Goal: Information Seeking & Learning: Check status

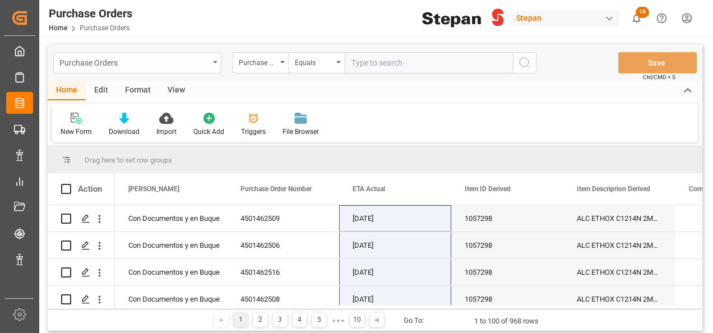
click at [214, 58] on div "Purchase Orders" at bounding box center [137, 62] width 168 height 21
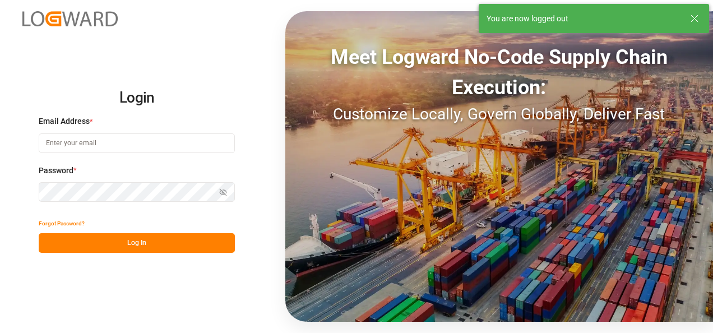
type input "[PERSON_NAME][EMAIL_ADDRESS][PERSON_NAME][DOMAIN_NAME]"
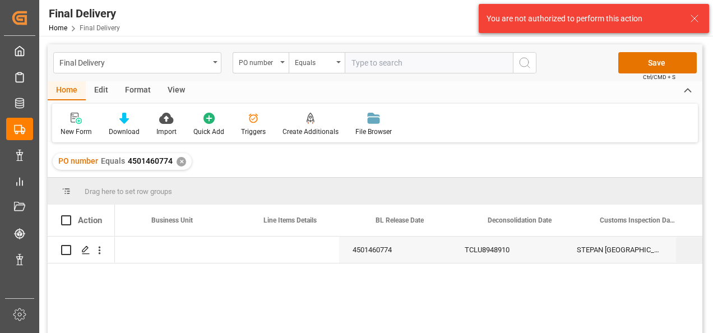
scroll to position [0, 425]
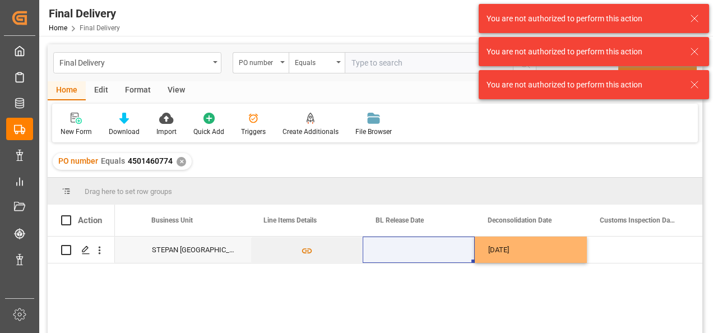
click at [434, 149] on div "PO number Equals 4501460774 ✕" at bounding box center [375, 161] width 655 height 31
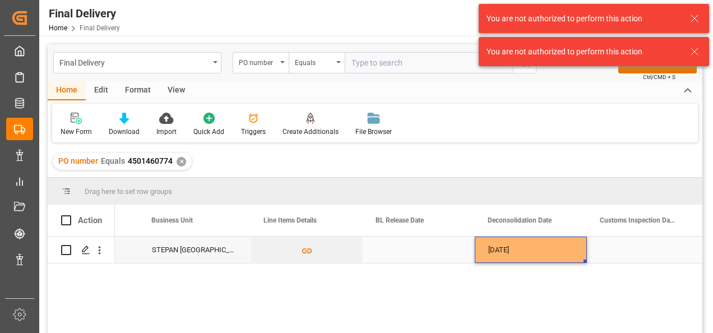
click at [520, 255] on div "11-08-2025" at bounding box center [531, 250] width 112 height 26
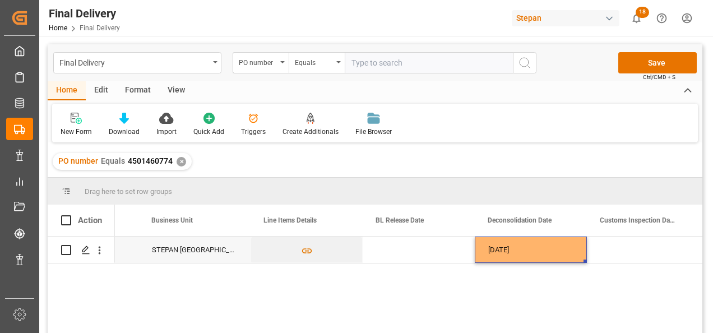
click at [655, 57] on button "Save" at bounding box center [657, 62] width 78 height 21
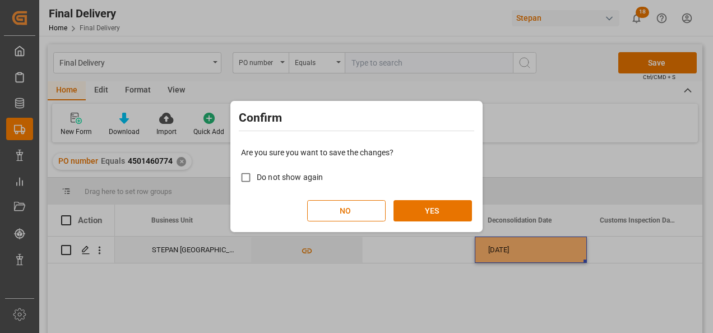
click at [287, 179] on span "Do not show again" at bounding box center [290, 177] width 66 height 9
click at [257, 179] on input "Do not show again" at bounding box center [246, 177] width 22 height 22
checkbox input "true"
click at [423, 205] on button "YES" at bounding box center [433, 210] width 78 height 21
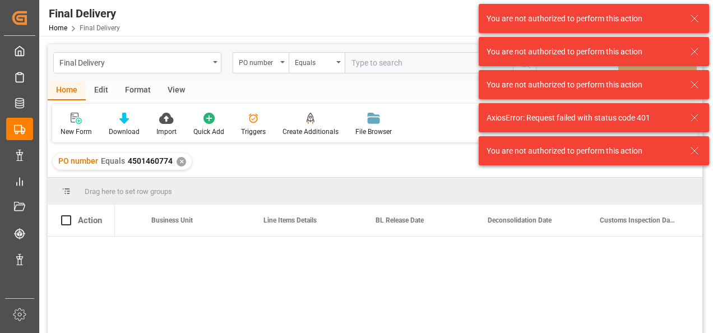
click at [436, 294] on div "4501460774 TCLU8948910 STEPAN MEXICO - MATAMOROS 11-08-2025 25 16 1742 5003209" at bounding box center [408, 289] width 587 height 104
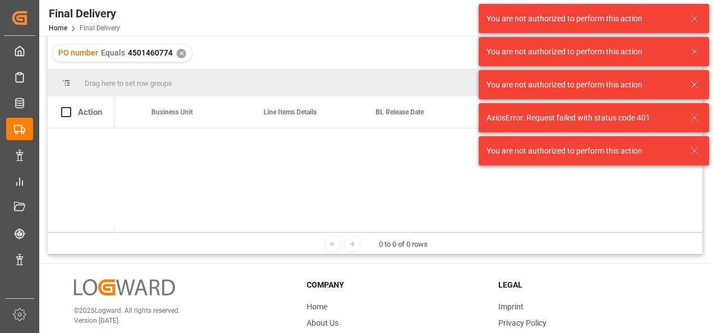
scroll to position [0, 0]
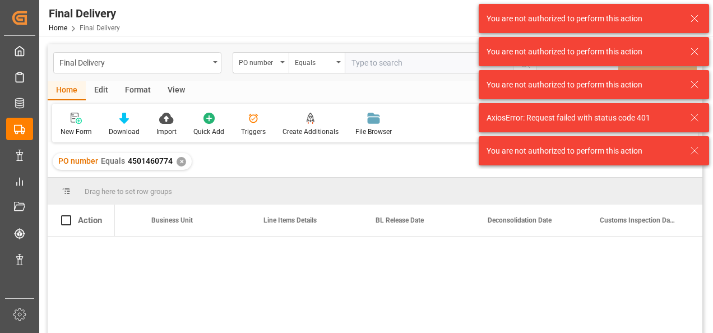
click at [299, 249] on div at bounding box center [408, 289] width 587 height 104
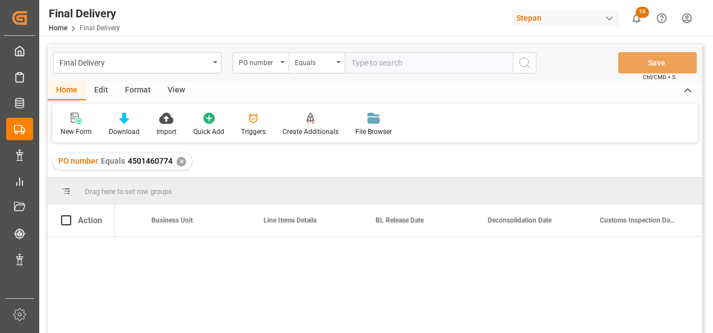
click at [300, 249] on div at bounding box center [408, 289] width 587 height 104
drag, startPoint x: 126, startPoint y: 159, endPoint x: 171, endPoint y: 165, distance: 45.8
click at [171, 165] on div "PO number Equals 4501460774" at bounding box center [115, 161] width 114 height 12
copy span "4501460774"
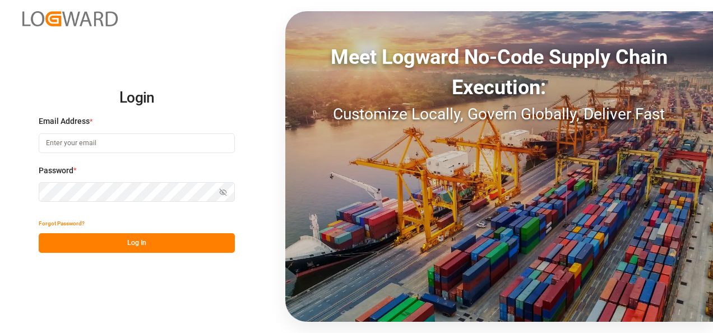
type input "[PERSON_NAME][EMAIL_ADDRESS][PERSON_NAME][DOMAIN_NAME]"
click at [147, 237] on button "Log In" at bounding box center [137, 243] width 196 height 20
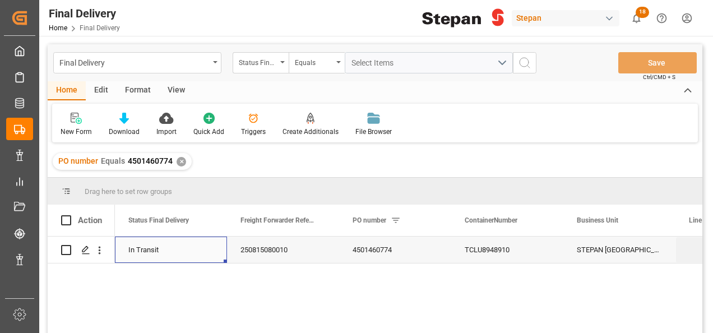
click at [149, 243] on div "In Transit" at bounding box center [170, 250] width 85 height 26
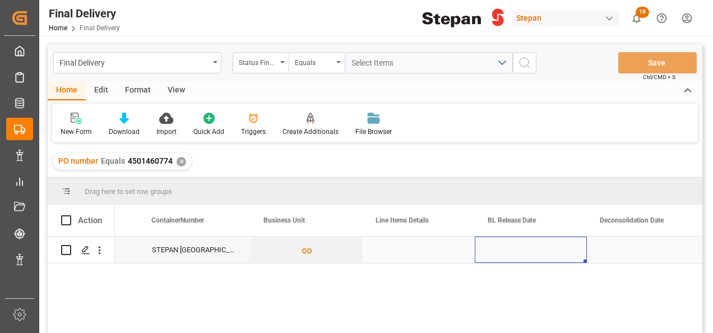
scroll to position [0, 425]
click at [544, 249] on div "Press SPACE to select this row." at bounding box center [531, 250] width 112 height 26
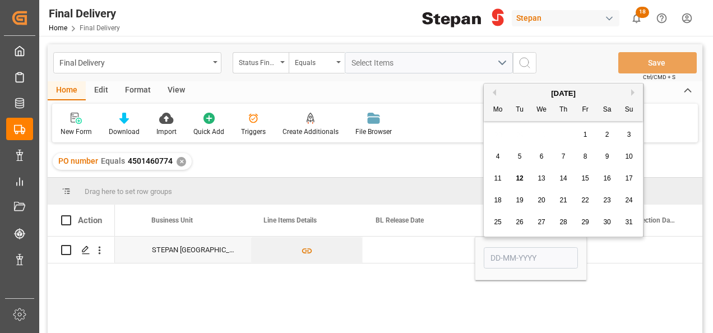
click at [497, 177] on span "11" at bounding box center [497, 178] width 7 height 8
type input "11-08-2025"
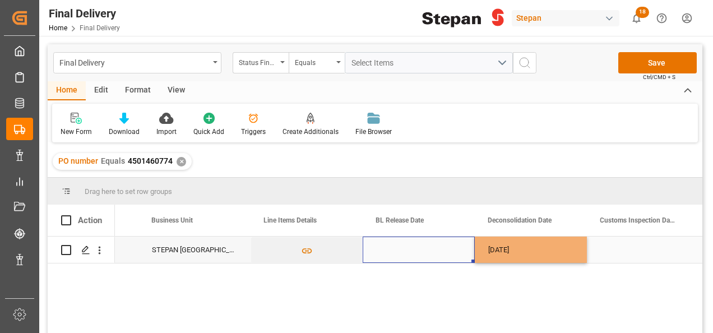
click at [454, 250] on div "Press SPACE to select this row." at bounding box center [419, 250] width 112 height 26
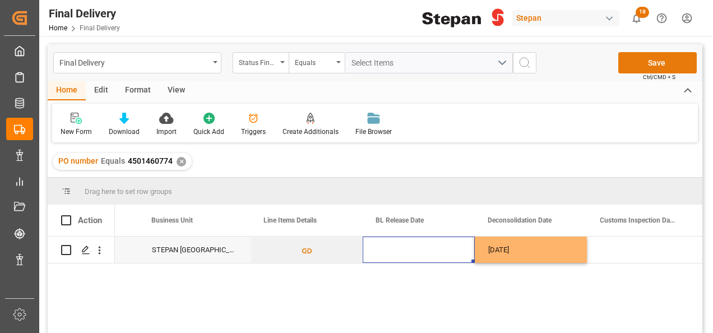
click at [646, 61] on button "Save" at bounding box center [657, 62] width 78 height 21
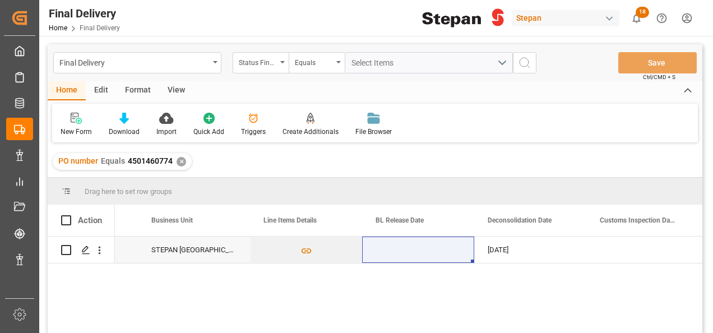
click at [178, 161] on div "✕" at bounding box center [182, 162] width 10 height 10
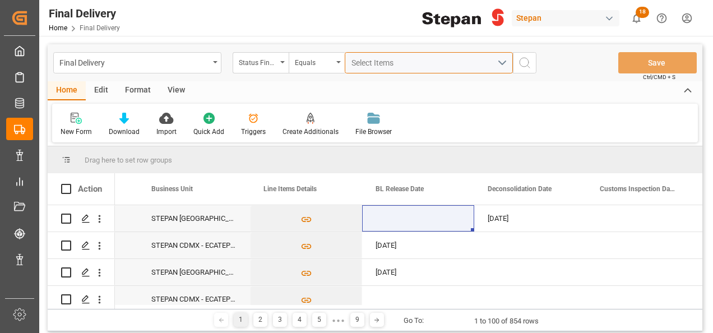
click at [367, 61] on span "Select Items" at bounding box center [375, 62] width 48 height 9
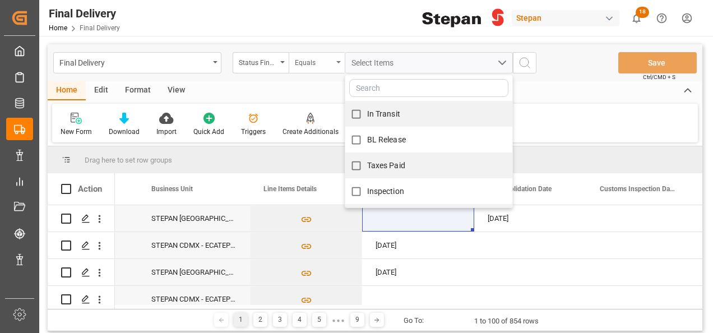
click at [325, 57] on div "Equals" at bounding box center [314, 61] width 38 height 13
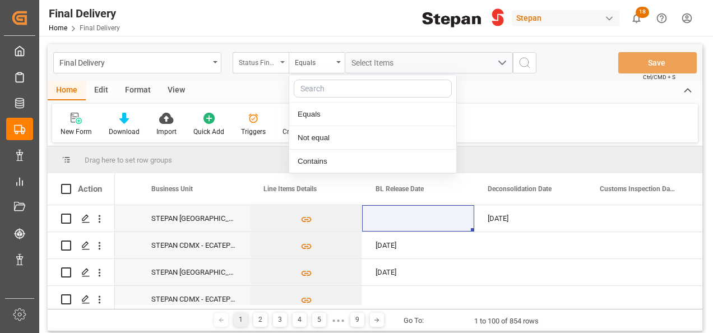
click at [286, 62] on div "Status Final Delivery" at bounding box center [261, 62] width 56 height 21
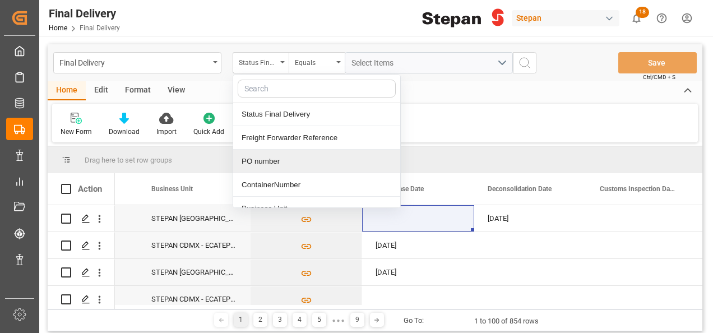
click at [259, 157] on div "PO number" at bounding box center [316, 162] width 167 height 24
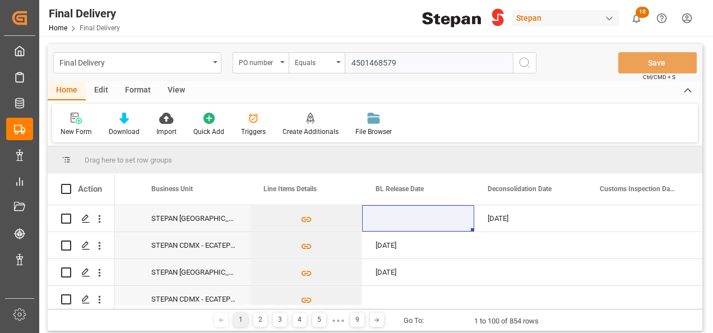
type input "4501468579"
click at [528, 66] on line "search button" at bounding box center [529, 67] width 2 height 2
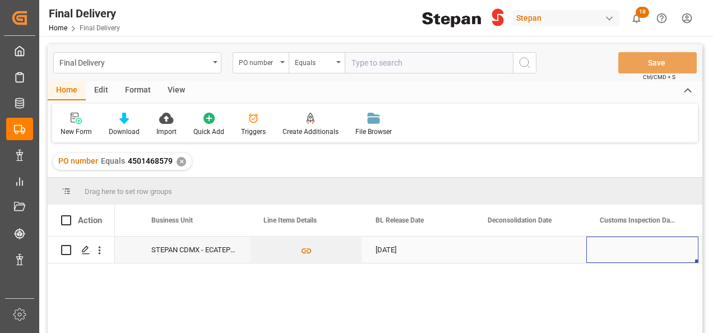
click at [608, 252] on div "Press SPACE to select this row." at bounding box center [642, 250] width 112 height 26
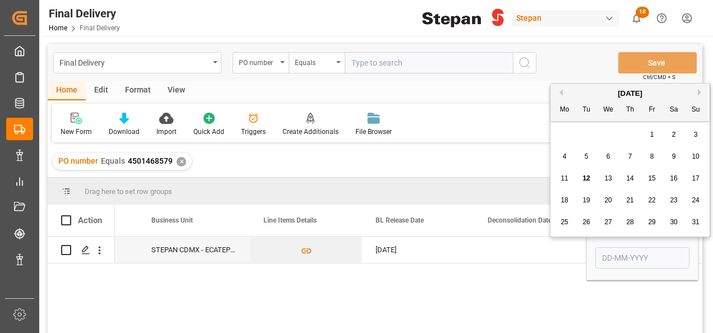
click at [586, 178] on span "12" at bounding box center [585, 178] width 7 height 8
type input "12-08-2025"
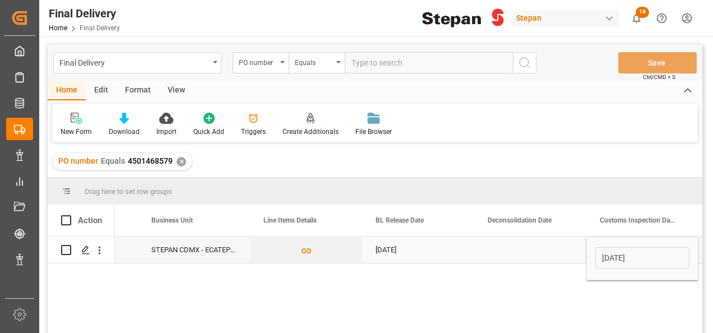
click at [546, 247] on div "Press SPACE to select this row." at bounding box center [530, 250] width 112 height 26
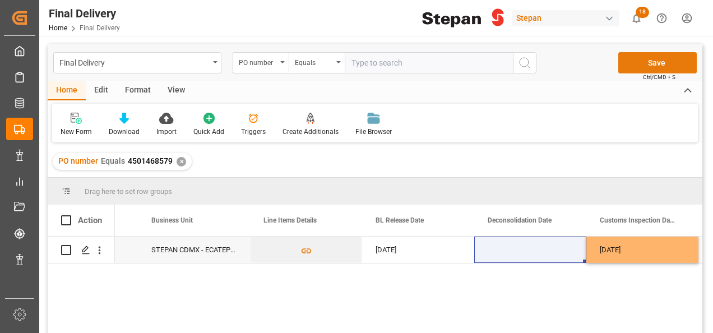
click at [647, 61] on button "Save" at bounding box center [657, 62] width 78 height 21
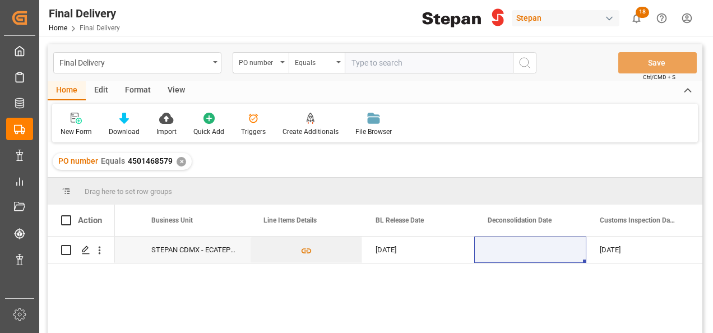
click at [182, 163] on div "✕" at bounding box center [182, 162] width 10 height 10
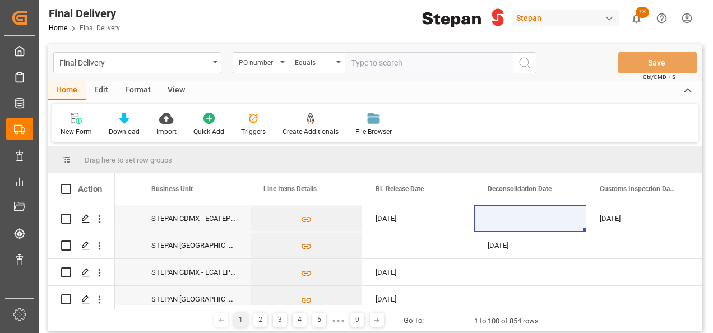
click at [367, 66] on input "text" at bounding box center [429, 62] width 168 height 21
paste input "4501468580"
drag, startPoint x: 438, startPoint y: 63, endPoint x: 331, endPoint y: 62, distance: 106.5
click at [331, 62] on div "PO number Equals 4501468580,4501468581" at bounding box center [385, 62] width 304 height 21
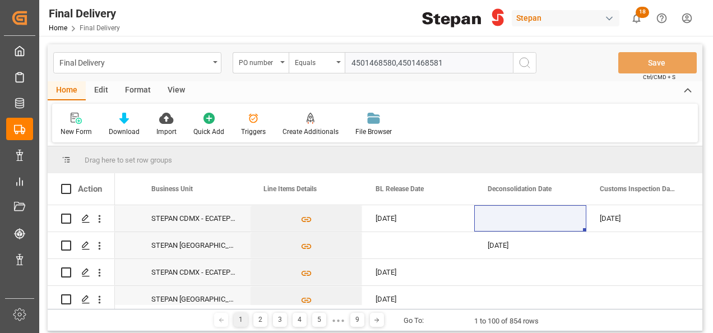
drag, startPoint x: 447, startPoint y: 57, endPoint x: 353, endPoint y: 56, distance: 94.7
click at [353, 56] on input "4501468580,4501468581" at bounding box center [429, 62] width 168 height 21
type input "4501468580,4501468581"
click at [339, 65] on div "Equals" at bounding box center [317, 62] width 56 height 21
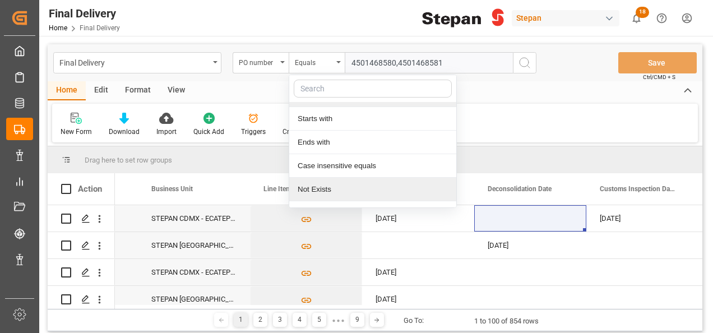
scroll to position [82, 0]
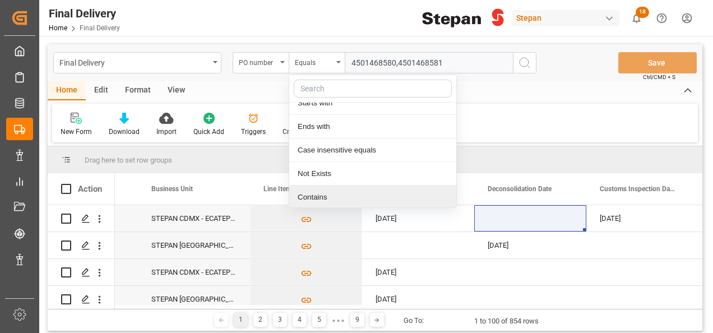
click at [313, 197] on div "Contains" at bounding box center [372, 198] width 167 height 24
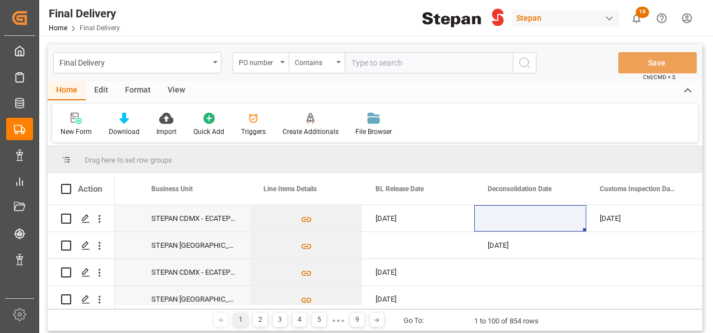
paste input "4501468580,4501468581"
type input "4501468580,4501468581"
click at [524, 58] on icon "search button" at bounding box center [524, 62] width 13 height 13
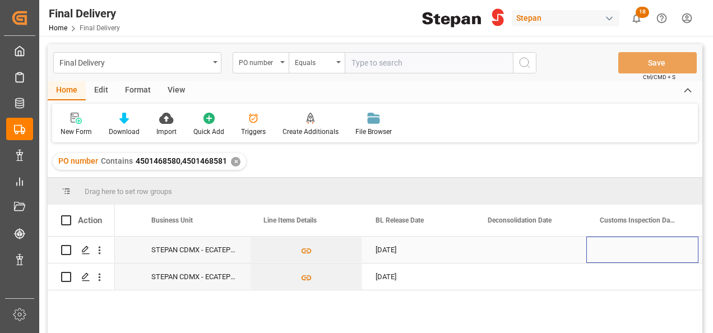
click at [641, 249] on div "Press SPACE to select this row." at bounding box center [642, 250] width 112 height 26
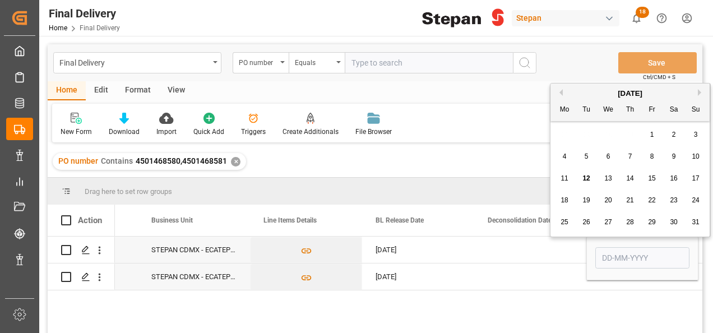
click at [592, 175] on div "12" at bounding box center [587, 178] width 14 height 13
type input "12-08-2025"
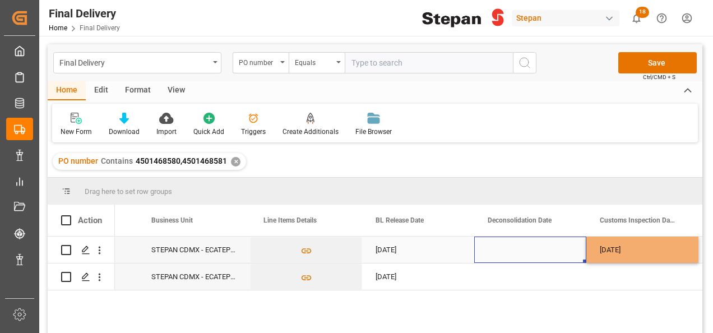
click at [525, 258] on div "Press SPACE to select this row." at bounding box center [530, 250] width 112 height 26
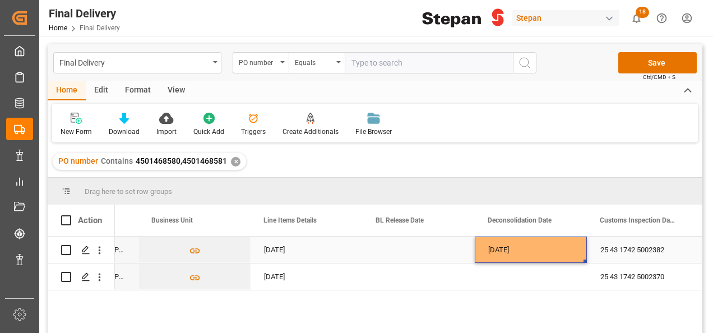
scroll to position [0, 538]
click at [524, 258] on div "12-08-2025" at bounding box center [531, 250] width 112 height 26
drag, startPoint x: 584, startPoint y: 261, endPoint x: 579, endPoint y: 281, distance: 20.9
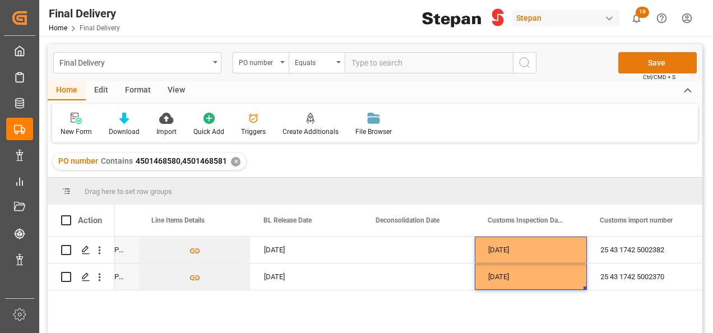
click at [654, 64] on button "Save" at bounding box center [657, 62] width 78 height 21
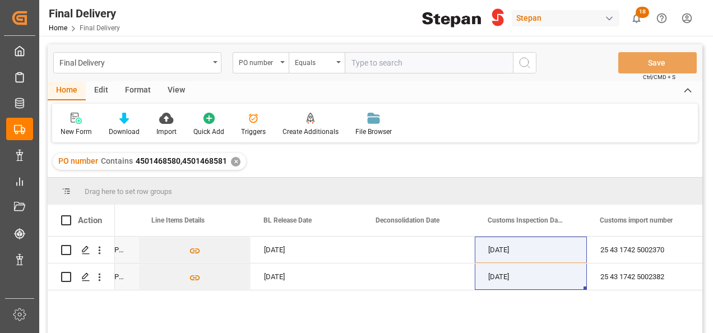
click at [235, 162] on div "✕" at bounding box center [236, 162] width 10 height 10
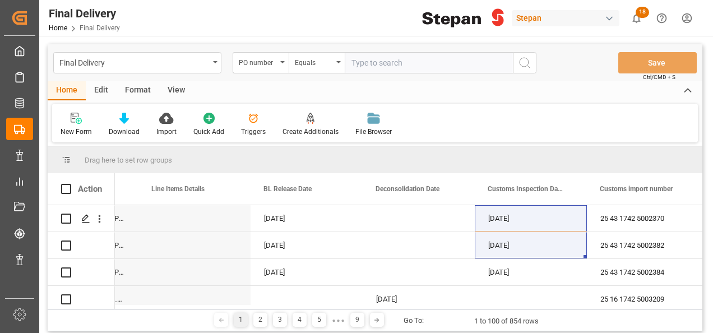
scroll to position [0, 538]
click at [367, 62] on input "text" at bounding box center [429, 62] width 168 height 21
paste input "4501437259"
type input "4501437259"
click at [525, 65] on icon "search button" at bounding box center [524, 62] width 13 height 13
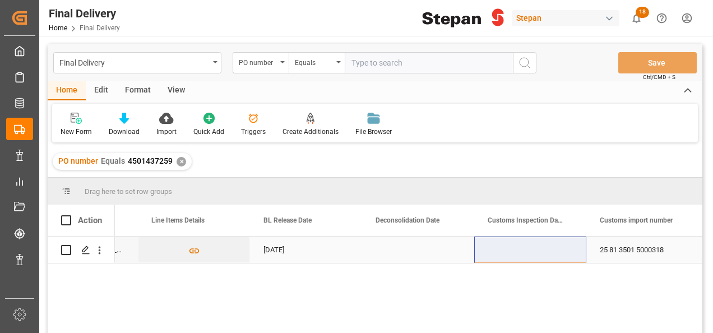
click at [272, 252] on div "17-06-2025" at bounding box center [306, 250] width 112 height 26
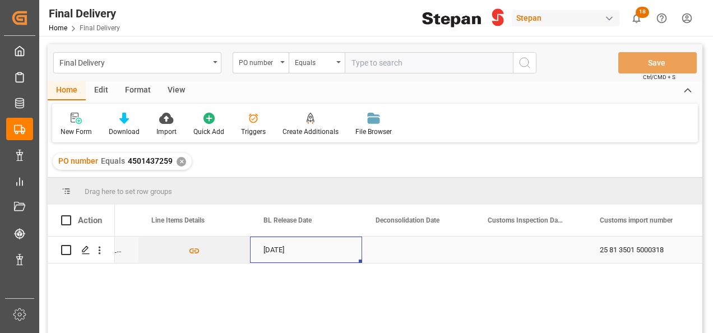
click at [405, 247] on div "Press SPACE to select this row." at bounding box center [418, 250] width 112 height 26
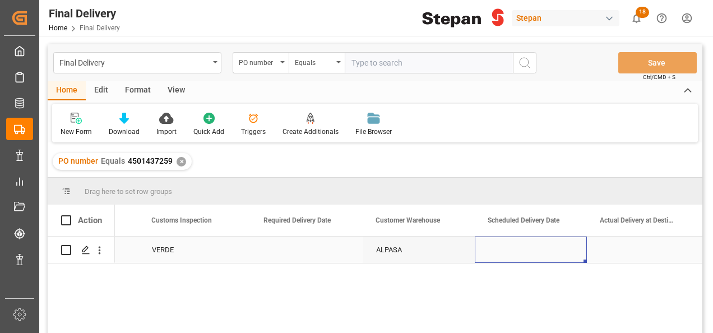
scroll to position [0, 1322]
click at [316, 253] on div "Press SPACE to select this row." at bounding box center [307, 250] width 112 height 26
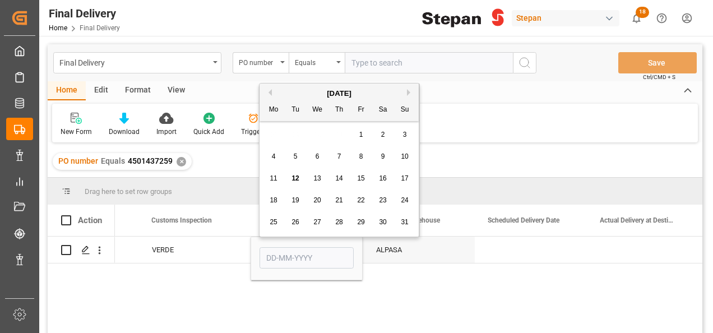
click at [320, 178] on span "13" at bounding box center [316, 178] width 7 height 8
type input "13-08-2025"
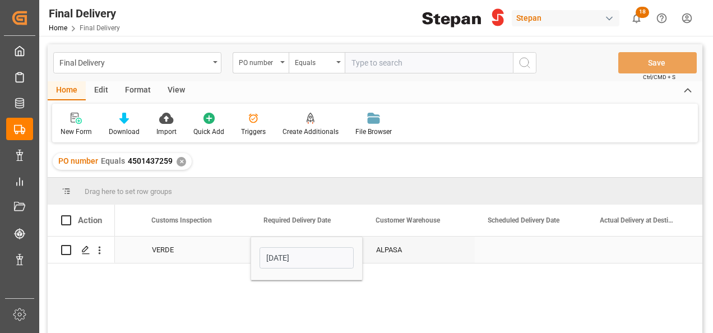
click at [505, 254] on div "Press SPACE to select this row." at bounding box center [531, 250] width 112 height 26
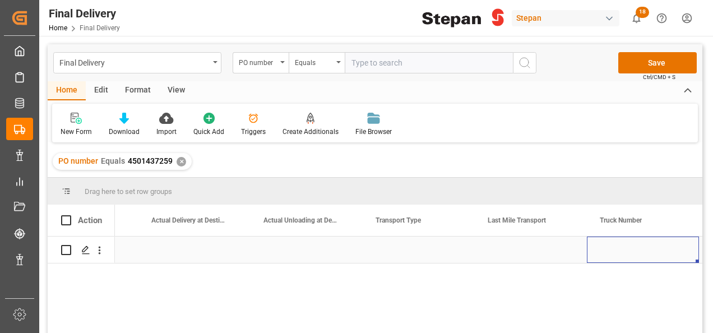
scroll to position [0, 1771]
click at [406, 247] on div "Press SPACE to select this row." at bounding box center [419, 250] width 112 height 26
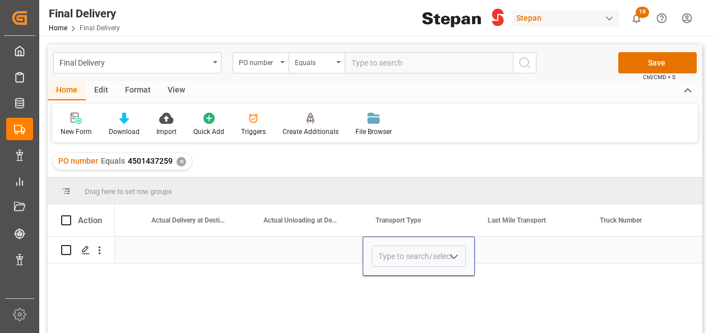
click at [455, 257] on polyline "open menu" at bounding box center [454, 256] width 7 height 3
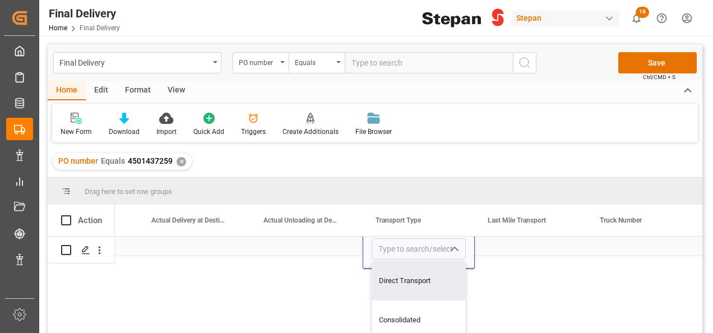
click at [408, 274] on div "Direct Transport" at bounding box center [418, 280] width 93 height 39
type input "Direct Transport"
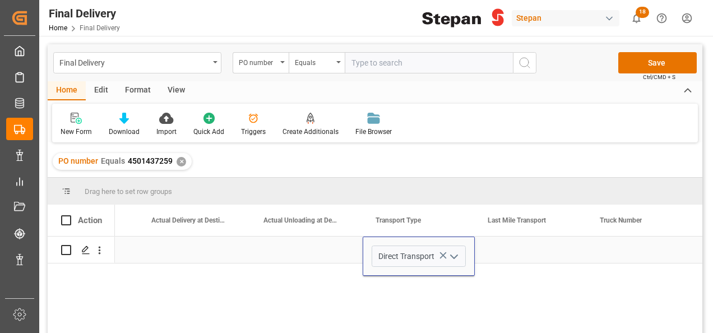
scroll to position [0, 1770]
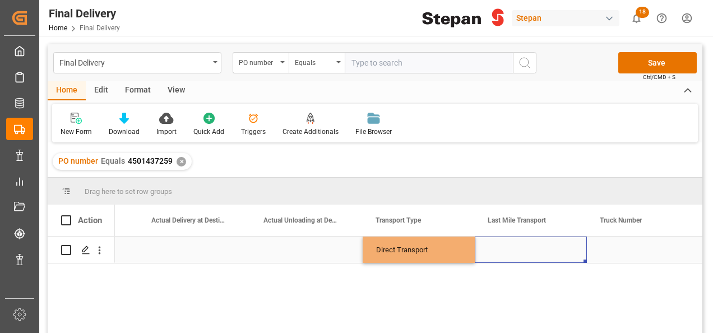
click at [555, 245] on div "Press SPACE to select this row." at bounding box center [531, 250] width 112 height 26
click at [561, 247] on div "Press SPACE to select this row." at bounding box center [531, 250] width 112 height 26
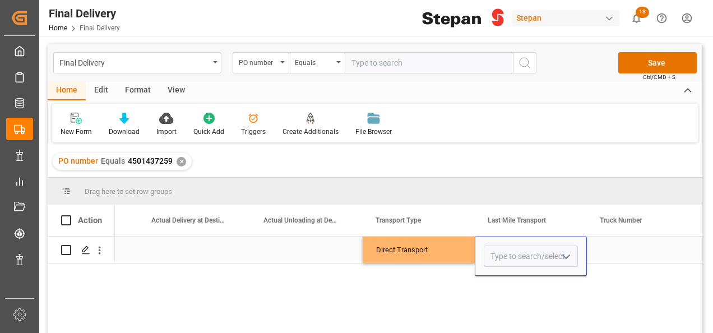
click at [561, 248] on button "open menu" at bounding box center [565, 256] width 17 height 17
click at [566, 255] on polyline "close menu" at bounding box center [566, 256] width 7 height 3
click at [566, 255] on icon "open menu" at bounding box center [565, 256] width 13 height 13
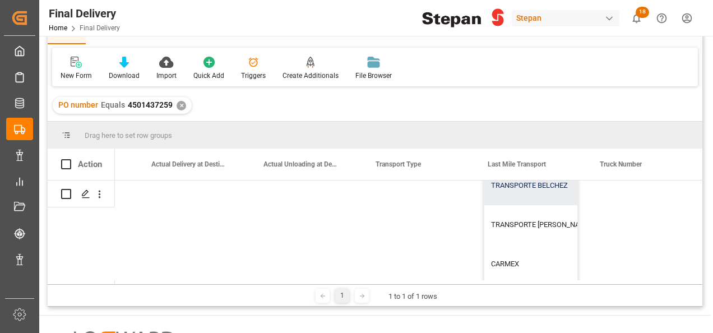
scroll to position [68, 1770]
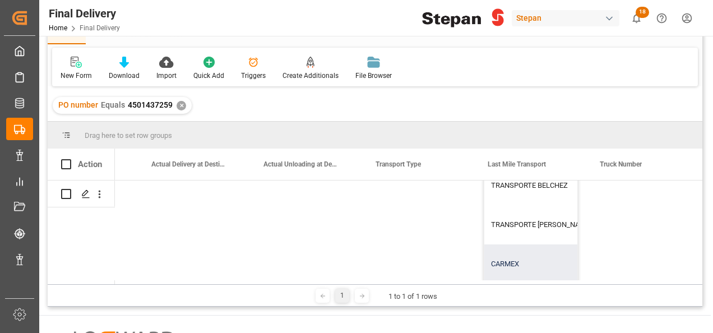
click at [507, 252] on div "CARMEX" at bounding box center [582, 263] width 196 height 39
type input "CARMEX"
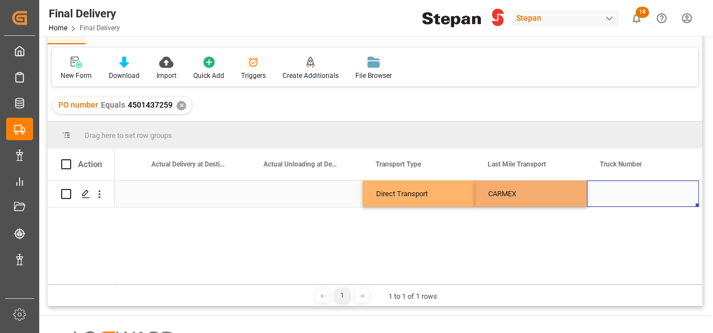
click at [594, 192] on div "Press SPACE to select this row." at bounding box center [643, 194] width 112 height 26
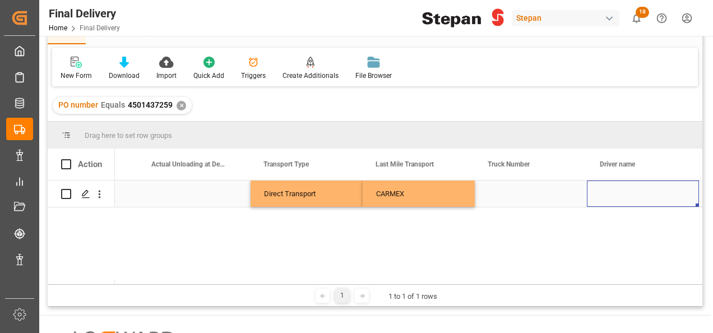
scroll to position [0, 0]
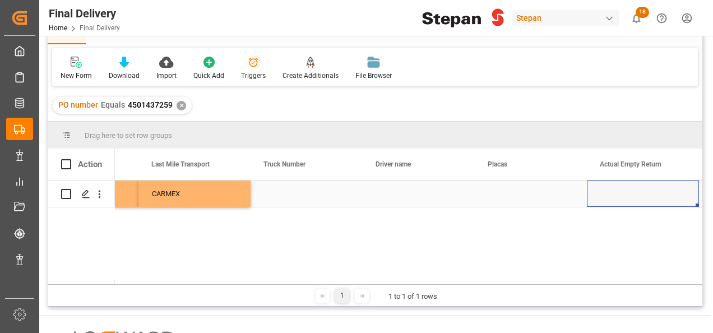
click at [393, 196] on div "Press SPACE to select this row." at bounding box center [419, 194] width 112 height 26
click at [393, 196] on input "Press SPACE to select this row." at bounding box center [419, 199] width 94 height 21
type input "JESUS ISRAEL SALAS ESCORCIA"
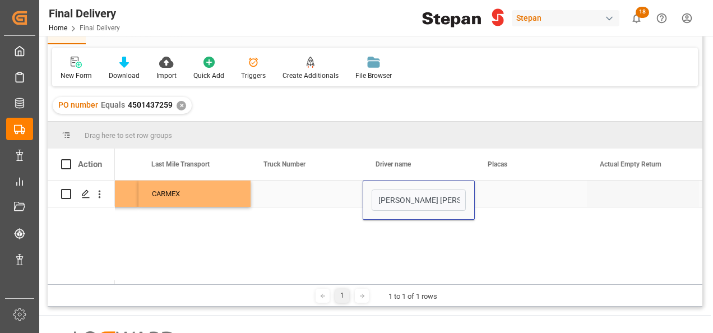
scroll to position [0, 33]
click at [309, 194] on div "Press SPACE to select this row." at bounding box center [307, 194] width 112 height 26
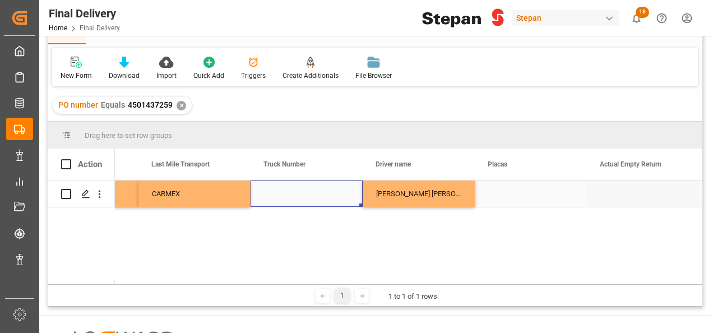
drag, startPoint x: 307, startPoint y: 199, endPoint x: 302, endPoint y: 195, distance: 6.8
click at [306, 197] on div "Press SPACE to select this row." at bounding box center [307, 194] width 112 height 26
click at [302, 195] on div "Press SPACE to select this row." at bounding box center [307, 194] width 112 height 26
click at [302, 194] on div "Press SPACE to select this row." at bounding box center [307, 194] width 112 height 26
click at [302, 194] on input "Press SPACE to select this row." at bounding box center [307, 199] width 94 height 21
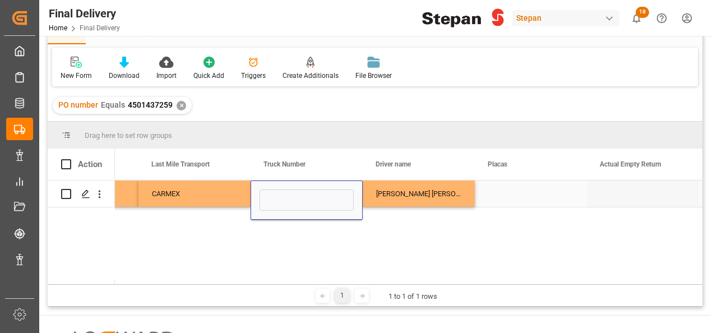
type input "268"
click at [519, 185] on div "Press SPACE to select this row." at bounding box center [531, 194] width 112 height 26
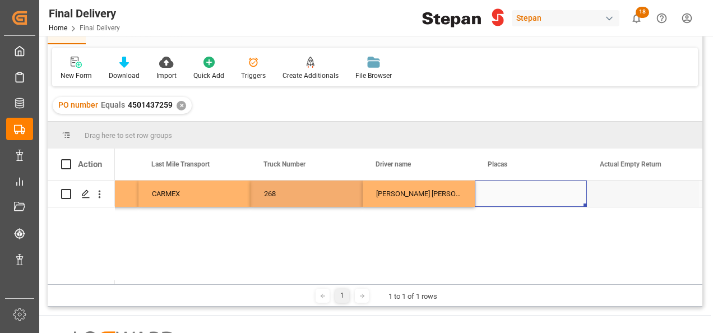
click at [519, 185] on div "Press SPACE to select this row." at bounding box center [531, 194] width 112 height 26
click at [519, 185] on div "Press SPACE to select this row." at bounding box center [531, 200] width 112 height 39
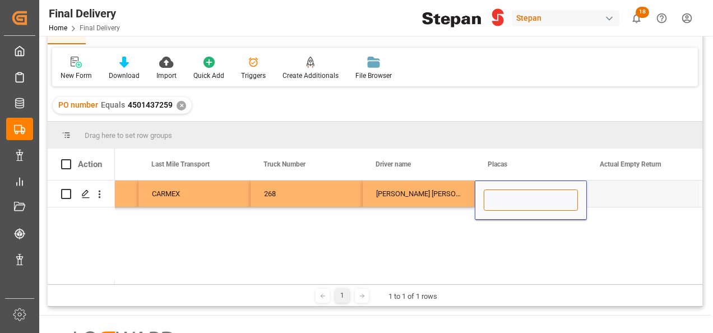
click at [504, 198] on input "Press SPACE to select this row." at bounding box center [531, 199] width 94 height 21
paste input "02AX9Z"
type input "02AX9Z"
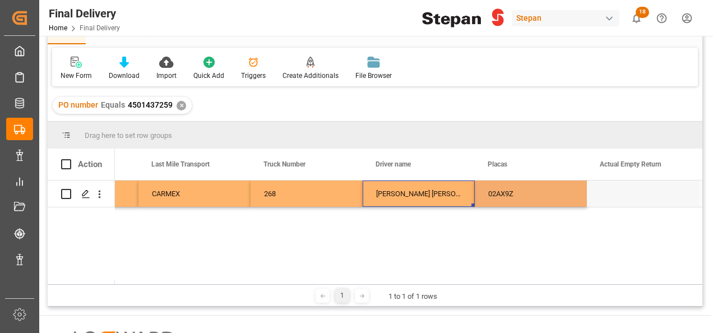
click at [446, 197] on div "JESUS ISRAEL SALAS ESCORCIA" at bounding box center [419, 194] width 112 height 26
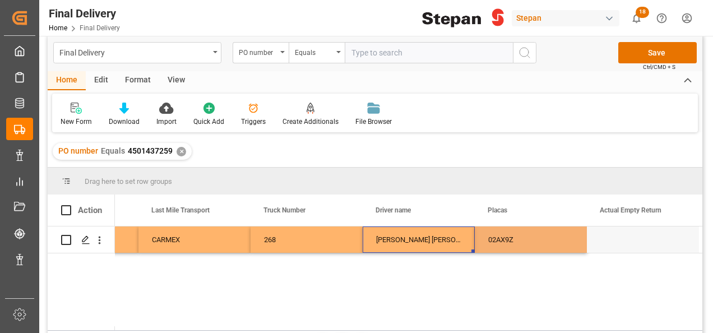
scroll to position [0, 0]
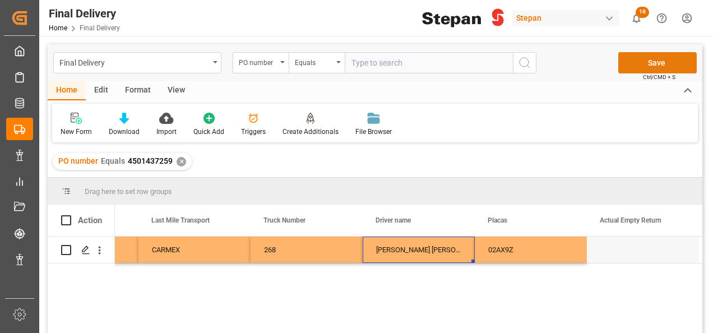
click at [657, 56] on button "Save" at bounding box center [657, 62] width 78 height 21
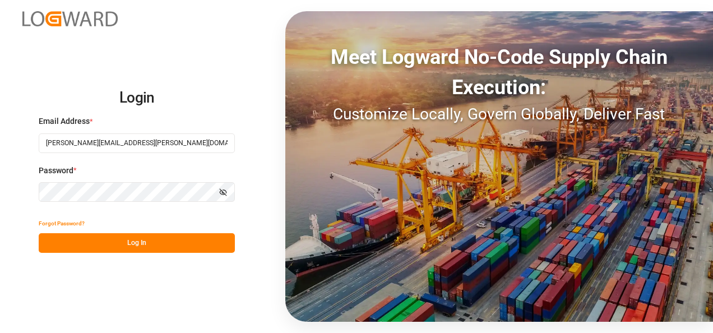
click at [130, 240] on button "Log In" at bounding box center [137, 243] width 196 height 20
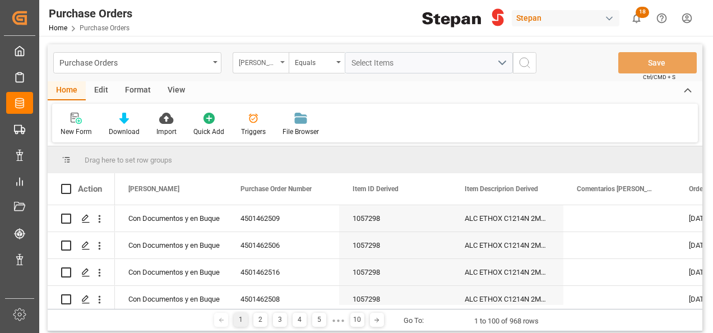
click at [280, 56] on div "[PERSON_NAME]" at bounding box center [261, 62] width 56 height 21
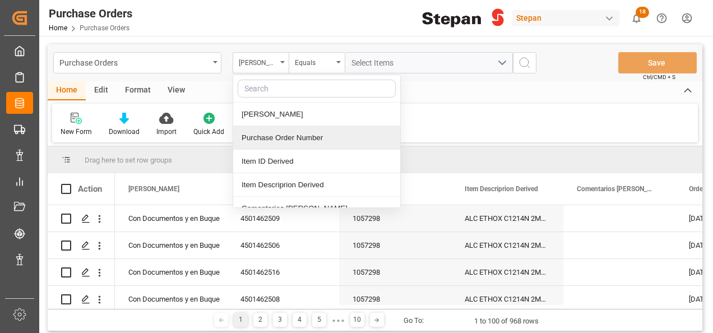
click at [279, 128] on div "Purchase Order Number" at bounding box center [316, 138] width 167 height 24
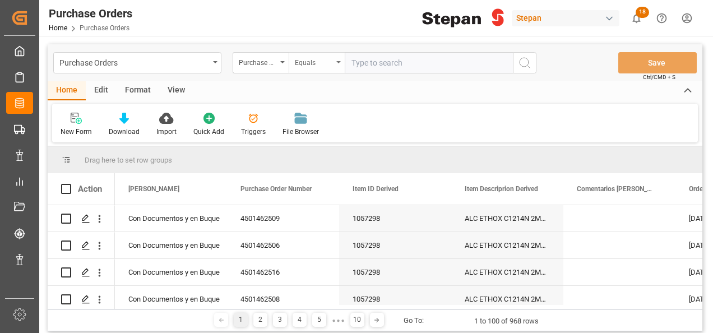
click at [339, 62] on icon "open menu" at bounding box center [338, 62] width 4 height 2
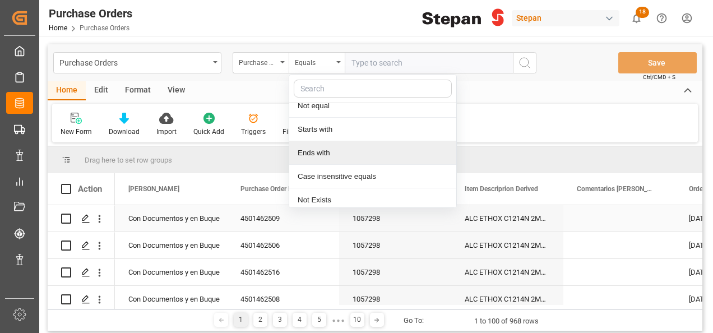
scroll to position [82, 0]
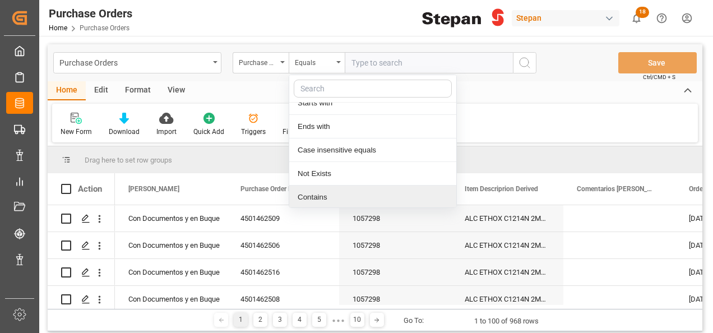
click at [311, 193] on div "Contains" at bounding box center [372, 198] width 167 height 24
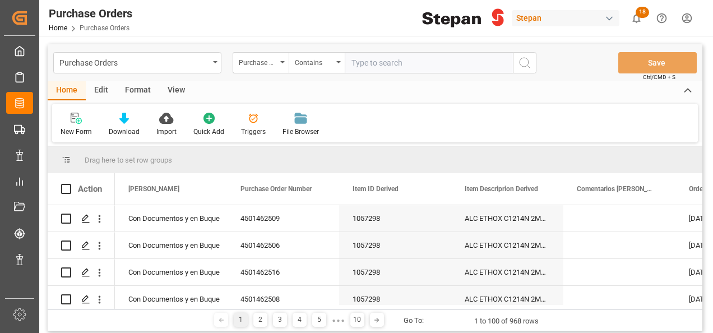
paste input "4501468585 / 4501468586 / 4501468587"
click at [455, 62] on input "4501468585 / 4501468586 / 4501468587" at bounding box center [429, 62] width 168 height 21
click at [405, 59] on input "4501468585 / 4501468586,4501468587" at bounding box center [429, 62] width 168 height 21
click at [403, 61] on input "4501468585 / 4501468586,4501468587" at bounding box center [429, 62] width 168 height 21
type input "4501468585,4501468586,4501468587"
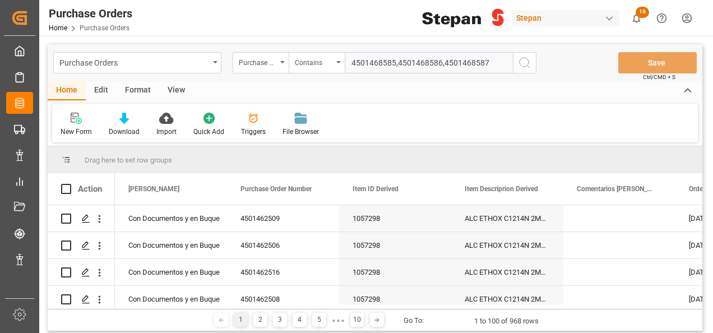
click at [526, 61] on icon "search button" at bounding box center [524, 62] width 13 height 13
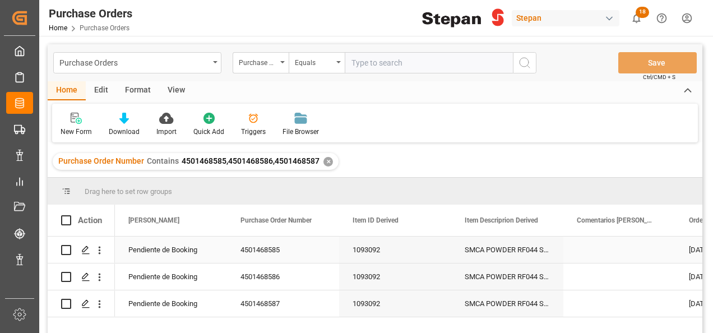
click at [170, 246] on div "Pendiente de Booking" at bounding box center [170, 250] width 85 height 26
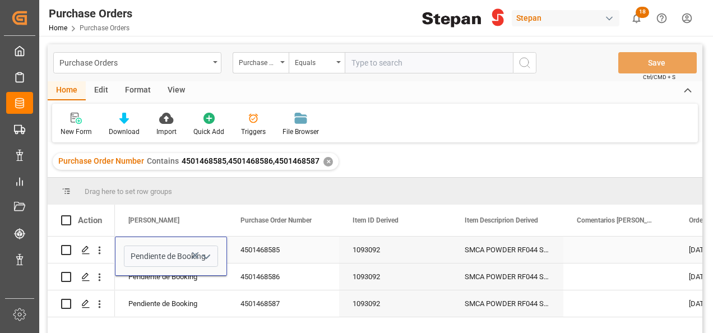
click at [210, 252] on icon "open menu" at bounding box center [206, 256] width 13 height 13
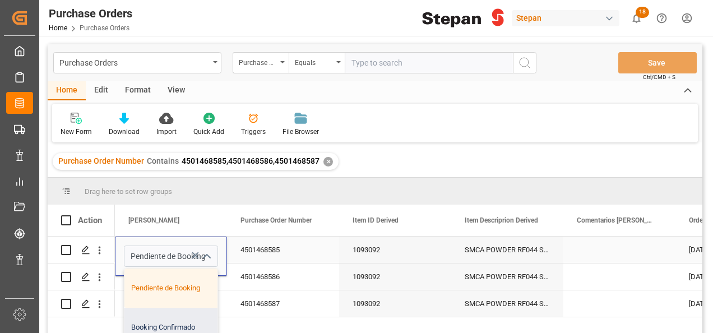
click at [159, 325] on div "Booking Confirmado" at bounding box center [181, 327] width 115 height 39
type input "Booking Confirmado"
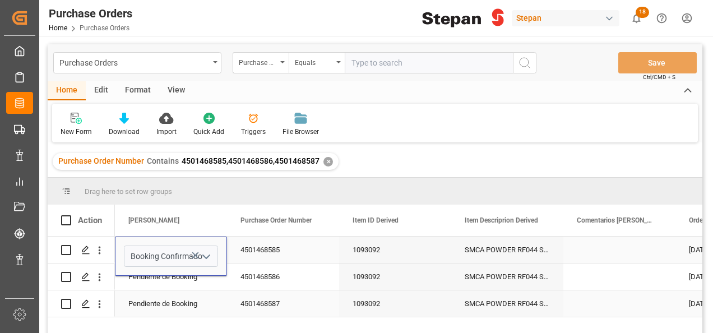
click at [164, 304] on div "Pendiente de Booking" at bounding box center [170, 304] width 85 height 26
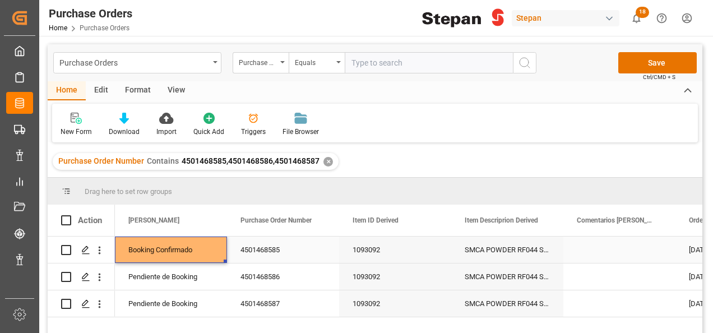
click at [173, 251] on div "Booking Confirmado" at bounding box center [170, 250] width 85 height 26
drag, startPoint x: 225, startPoint y: 262, endPoint x: 223, endPoint y: 283, distance: 20.3
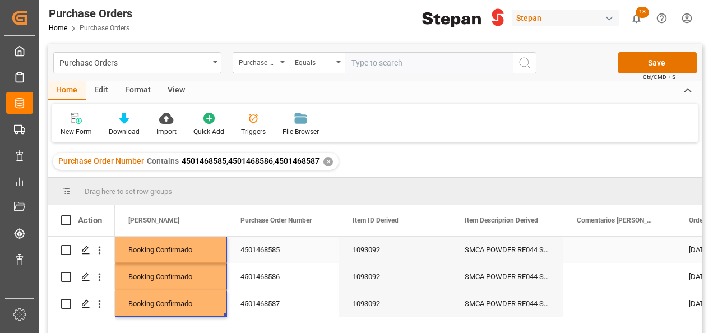
click at [251, 243] on div "4501468585" at bounding box center [283, 250] width 112 height 26
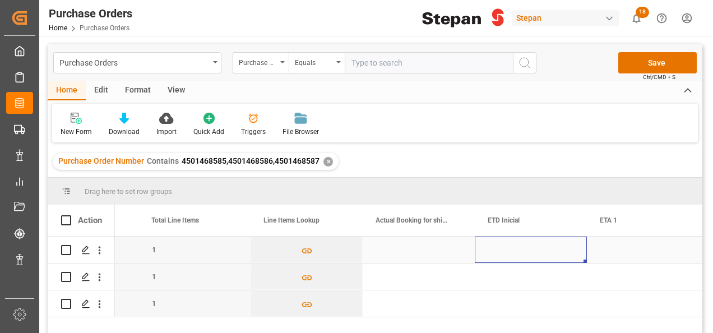
scroll to position [0, 1098]
click at [414, 253] on div "Press SPACE to select this row." at bounding box center [419, 250] width 112 height 26
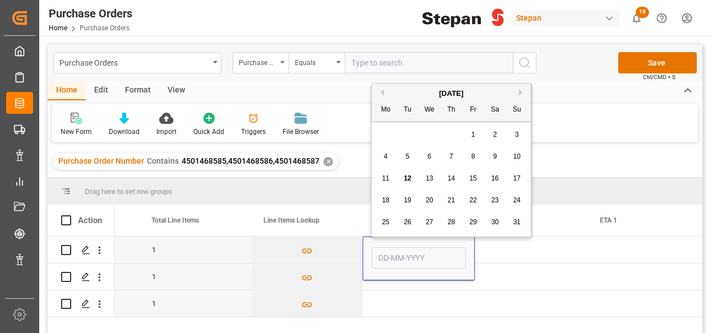
click at [409, 177] on span "12" at bounding box center [407, 178] width 7 height 8
type input "12-08-2025"
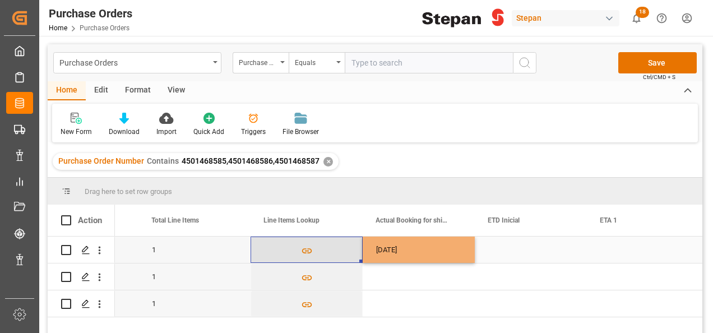
click at [349, 250] on button "Press SPACE to select this row." at bounding box center [306, 250] width 111 height 26
click at [418, 246] on div "12-08-2025" at bounding box center [419, 250] width 112 height 26
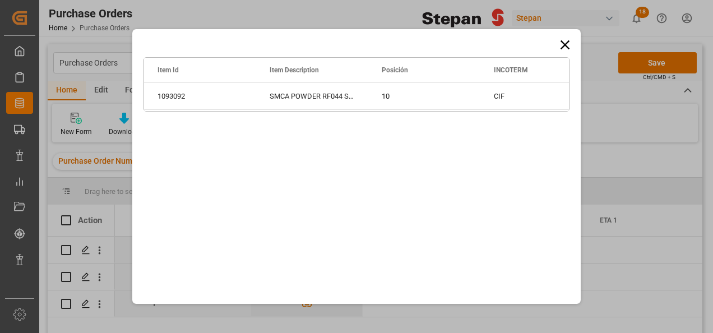
click at [565, 43] on icon at bounding box center [565, 45] width 16 height 16
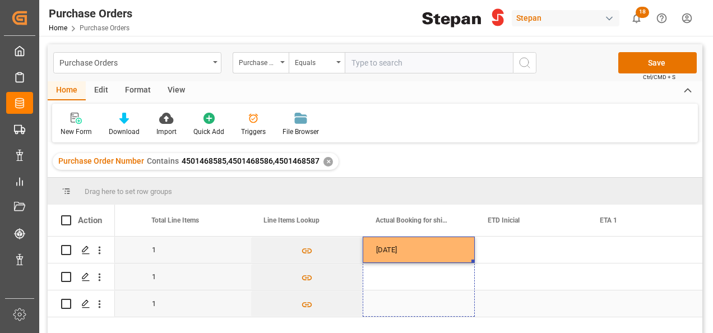
drag, startPoint x: 473, startPoint y: 261, endPoint x: 473, endPoint y: 302, distance: 40.9
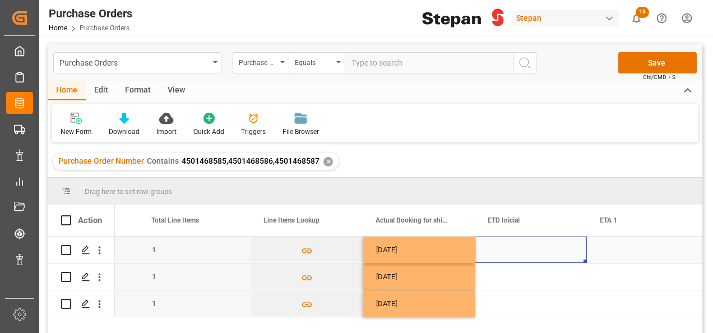
click at [507, 249] on div "Press SPACE to select this row." at bounding box center [531, 250] width 112 height 26
click at [519, 255] on div "Press SPACE to select this row." at bounding box center [531, 250] width 112 height 26
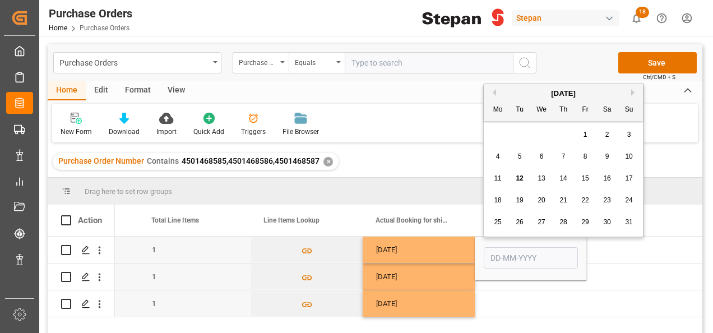
drag, startPoint x: 520, startPoint y: 200, endPoint x: 513, endPoint y: 207, distance: 10.3
click at [520, 200] on span "19" at bounding box center [519, 200] width 7 height 8
type input "19-08-2025"
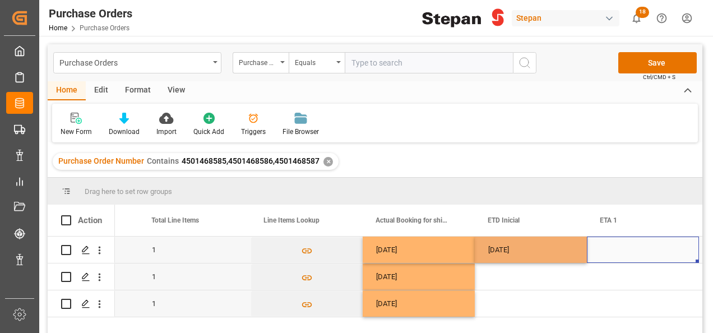
click at [603, 239] on div "Press SPACE to select this row." at bounding box center [643, 250] width 112 height 26
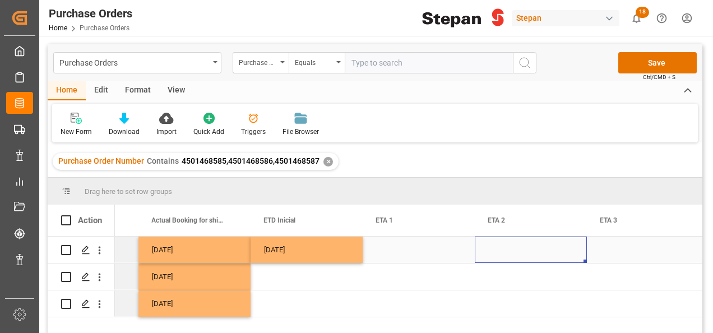
scroll to position [0, 1322]
click at [409, 255] on div "Press SPACE to select this row." at bounding box center [419, 250] width 112 height 26
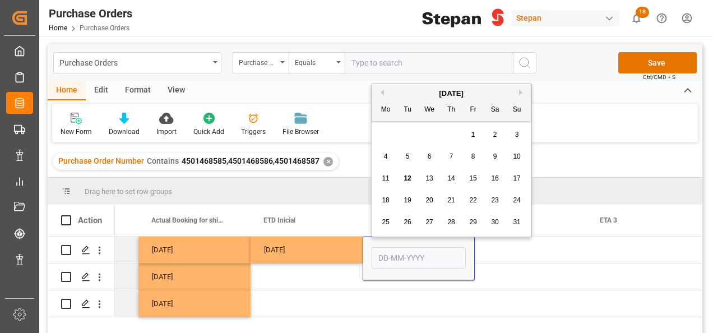
click at [520, 91] on button "Next Month" at bounding box center [522, 92] width 7 height 7
click at [385, 154] on span "8" at bounding box center [386, 156] width 4 height 8
type input "08-09-2025"
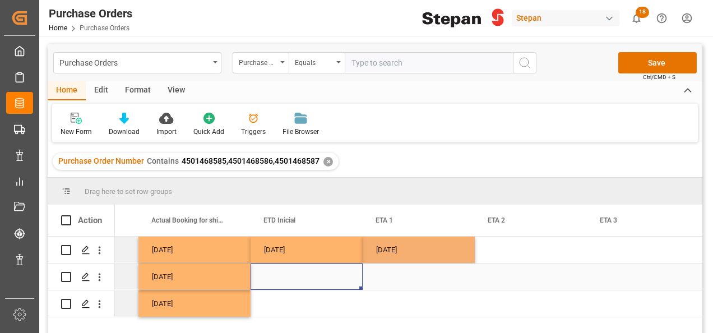
click at [305, 270] on div "Press SPACE to select this row." at bounding box center [307, 276] width 112 height 26
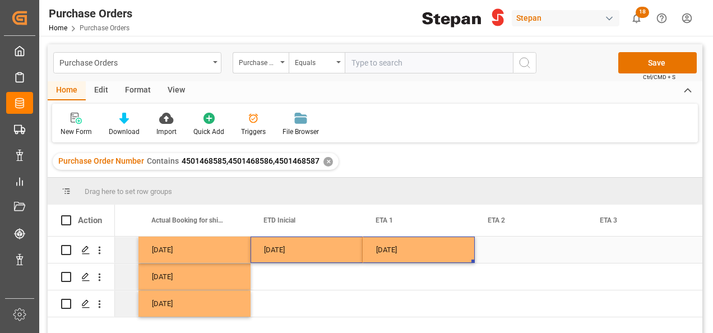
drag, startPoint x: 304, startPoint y: 251, endPoint x: 440, endPoint y: 249, distance: 135.7
drag, startPoint x: 471, startPoint y: 261, endPoint x: 459, endPoint y: 309, distance: 49.9
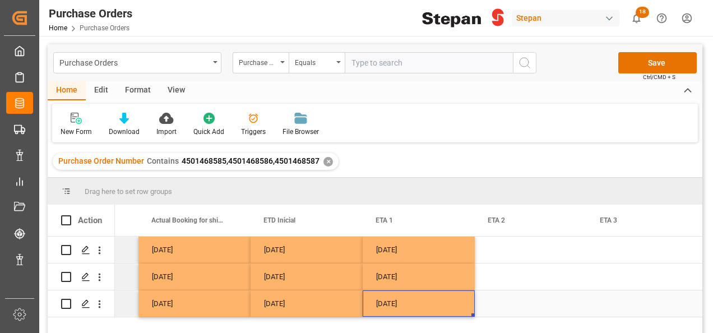
click at [448, 303] on div "08-09-2025" at bounding box center [419, 303] width 112 height 26
click at [650, 61] on button "Save" at bounding box center [657, 62] width 78 height 21
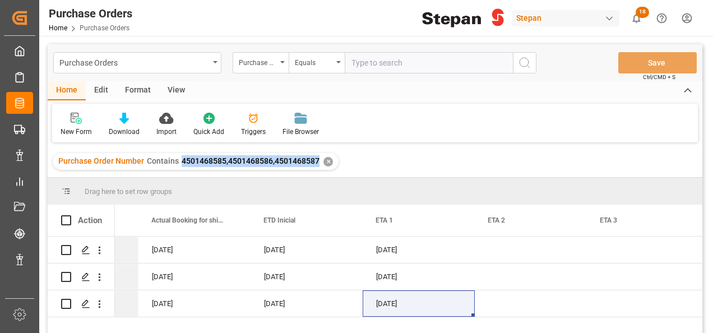
drag, startPoint x: 179, startPoint y: 160, endPoint x: 316, endPoint y: 165, distance: 136.3
click at [316, 165] on span "4501468585,4501468586,4501468587" at bounding box center [251, 160] width 138 height 9
copy span "4501468585,4501468586,4501468587"
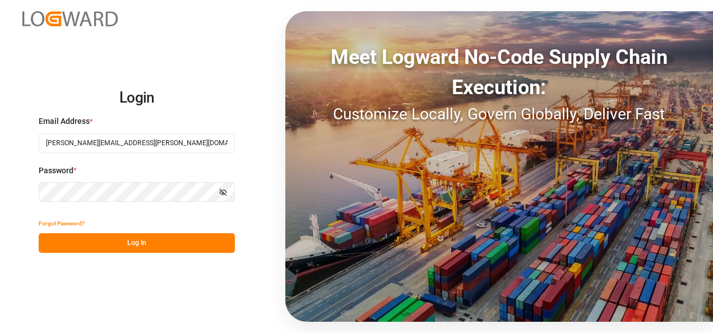
click at [126, 239] on button "Log In" at bounding box center [137, 243] width 196 height 20
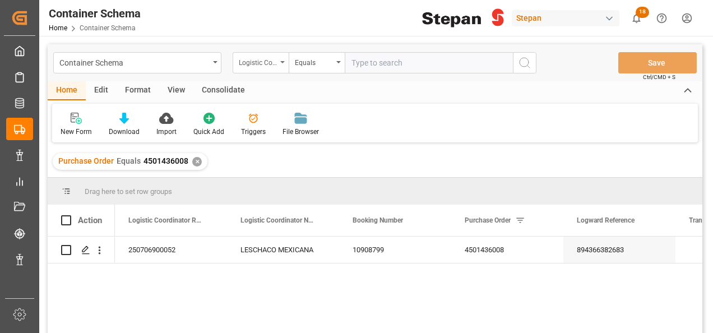
click at [281, 63] on icon "open menu" at bounding box center [282, 62] width 4 height 2
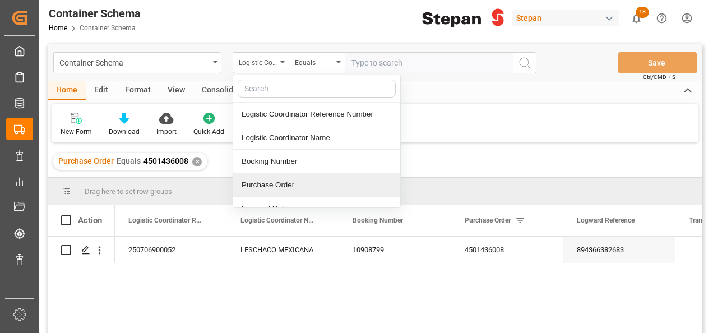
click at [267, 184] on div "Purchase Order" at bounding box center [316, 185] width 167 height 24
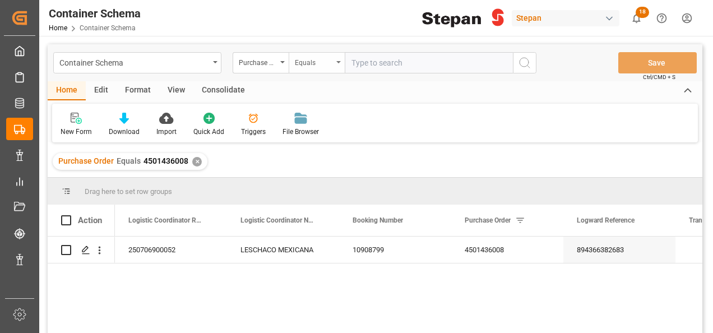
click at [339, 57] on div "Equals" at bounding box center [317, 62] width 56 height 21
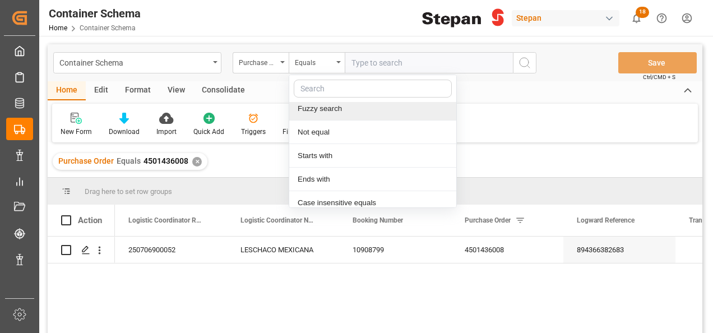
scroll to position [82, 0]
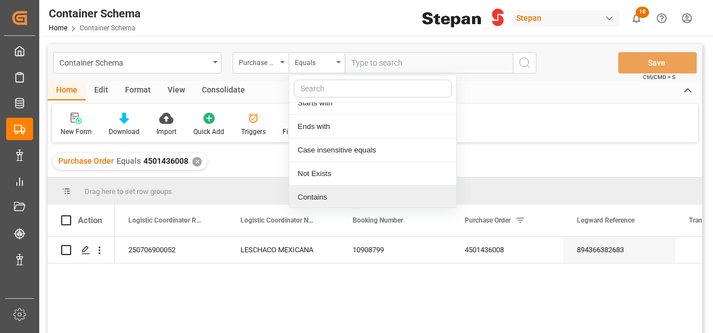
click at [314, 193] on div "Contains" at bounding box center [372, 198] width 167 height 24
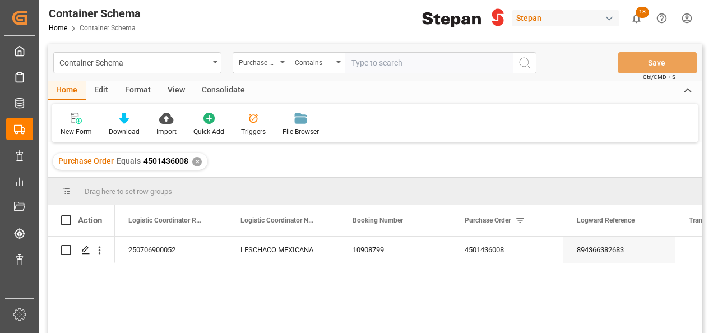
paste input "4501468585,4501468586,4501468587"
type input "4501468585,4501468586,4501468587"
click at [531, 61] on button "search button" at bounding box center [525, 62] width 24 height 21
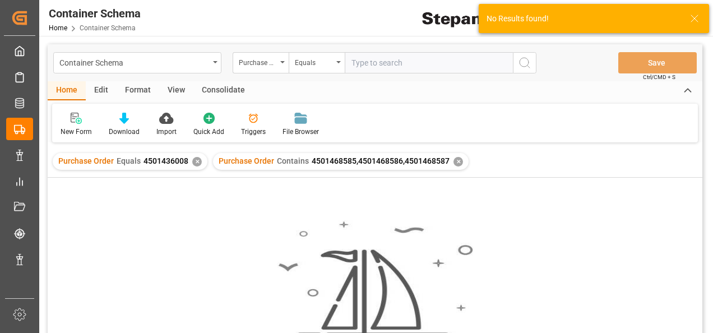
click at [194, 159] on div "✕" at bounding box center [197, 162] width 10 height 10
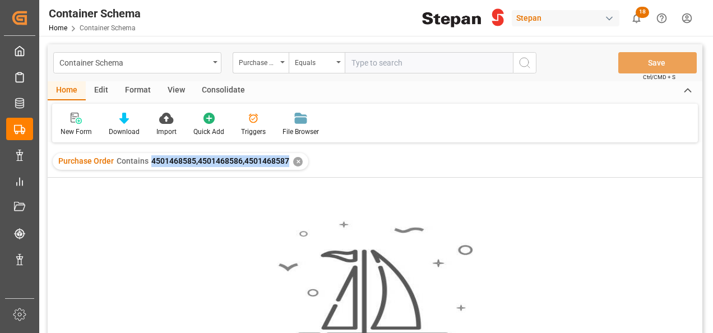
drag, startPoint x: 150, startPoint y: 159, endPoint x: 287, endPoint y: 167, distance: 137.0
click at [287, 167] on div "Purchase Order Contains 4501468585,4501468586,4501468587 ✕" at bounding box center [181, 161] width 256 height 17
copy span "4501468585,4501468586,4501468587"
click at [210, 61] on div "Container Schema" at bounding box center [137, 62] width 168 height 21
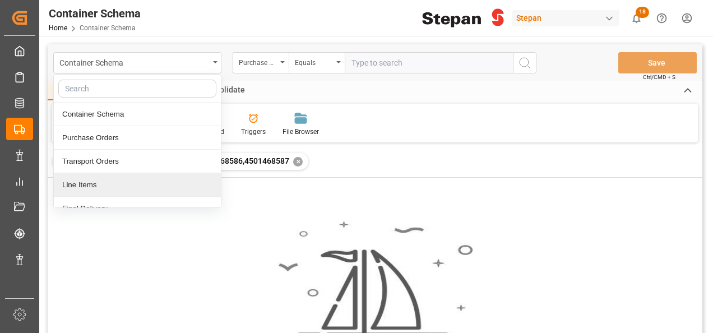
click at [89, 185] on div "Line Items" at bounding box center [137, 185] width 167 height 24
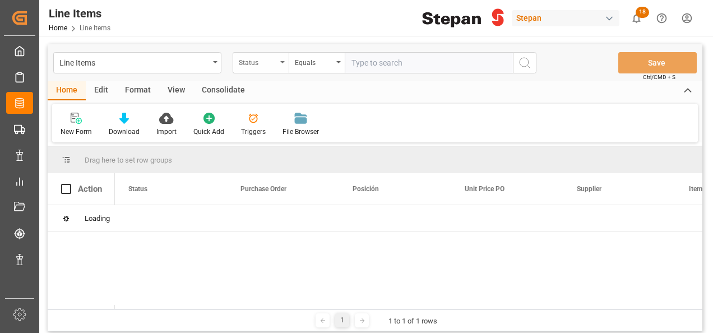
click at [283, 63] on div "Status" at bounding box center [261, 62] width 56 height 21
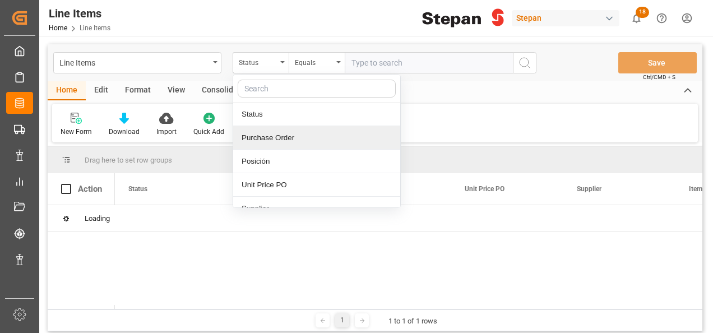
click at [267, 136] on div "Purchase Order" at bounding box center [316, 138] width 167 height 24
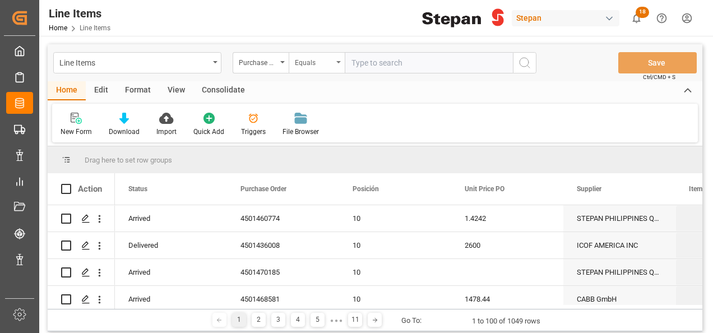
click at [338, 62] on icon "open menu" at bounding box center [338, 62] width 4 height 2
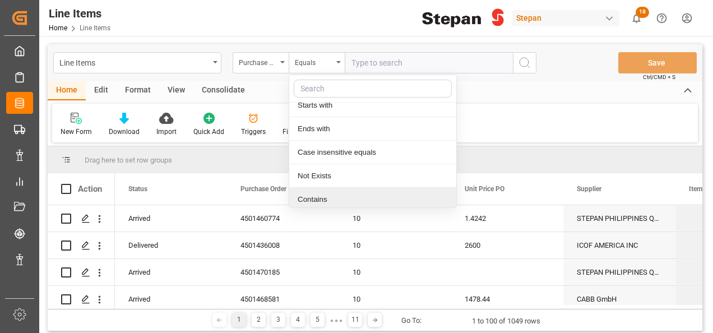
scroll to position [82, 0]
click at [323, 194] on div "Contains" at bounding box center [372, 198] width 167 height 24
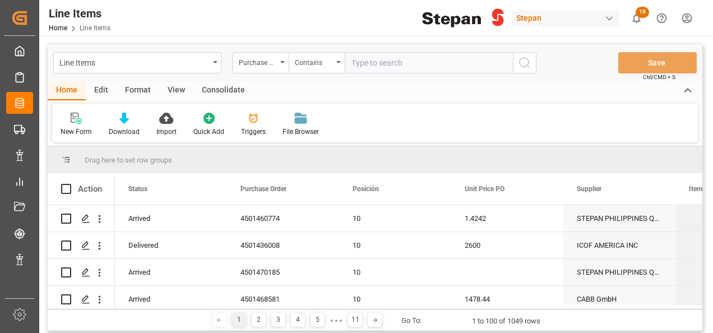
paste input "4501468585,4501468586,4501468587"
type input "4501468585,4501468586,4501468587"
click at [521, 58] on circle "search button" at bounding box center [524, 62] width 9 height 9
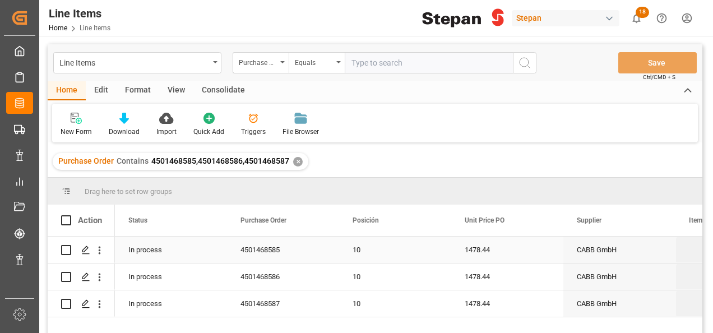
click at [151, 246] on div "In process" at bounding box center [171, 250] width 112 height 26
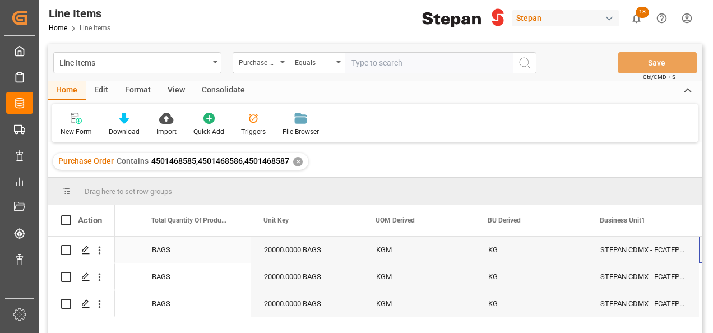
scroll to position [0, 1658]
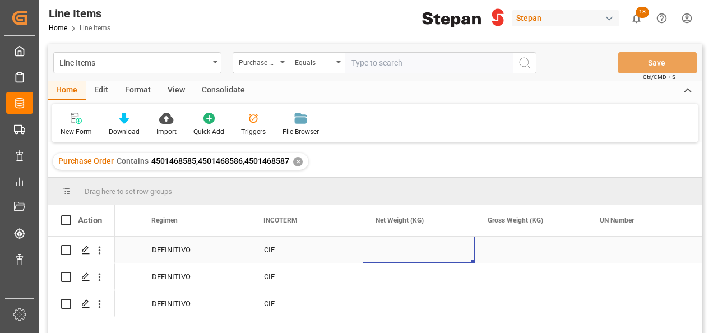
click at [394, 250] on div "Press SPACE to select this row." at bounding box center [419, 250] width 112 height 26
click at [394, 250] on input "Press SPACE to select this row." at bounding box center [419, 256] width 94 height 21
click at [397, 255] on input "Press SPACE to select this row." at bounding box center [419, 256] width 94 height 21
type input "20000"
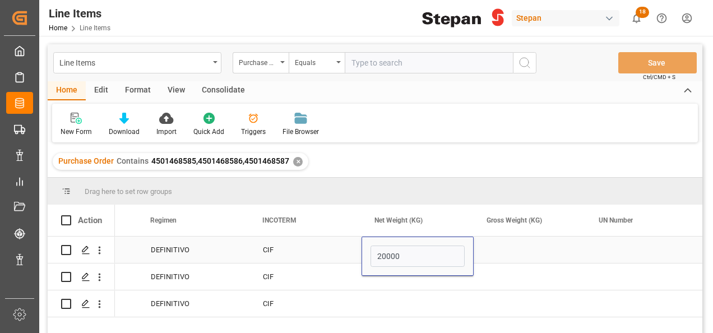
drag, startPoint x: 528, startPoint y: 238, endPoint x: 521, endPoint y: 248, distance: 12.1
click at [528, 238] on div "Press SPACE to select this row." at bounding box center [530, 250] width 112 height 26
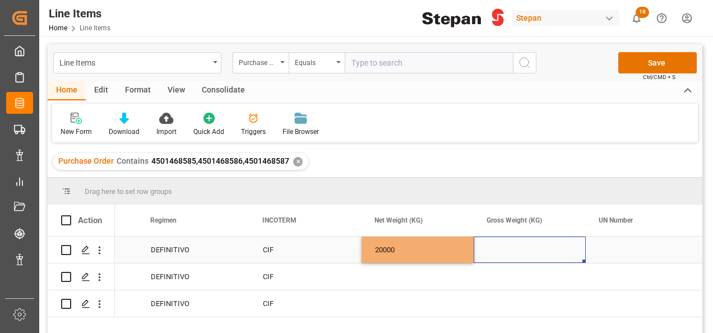
click at [521, 249] on div "Press SPACE to select this row." at bounding box center [530, 250] width 112 height 26
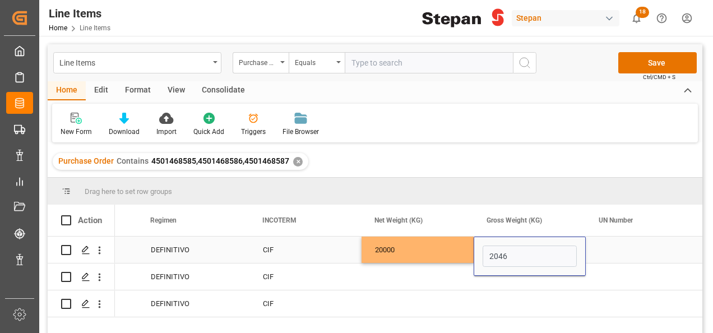
type input "20460"
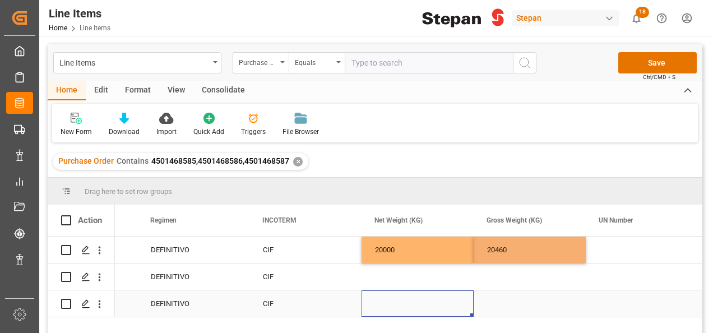
drag, startPoint x: 445, startPoint y: 292, endPoint x: 446, endPoint y: 279, distance: 12.9
click at [444, 292] on div "Press SPACE to select this row." at bounding box center [418, 303] width 112 height 26
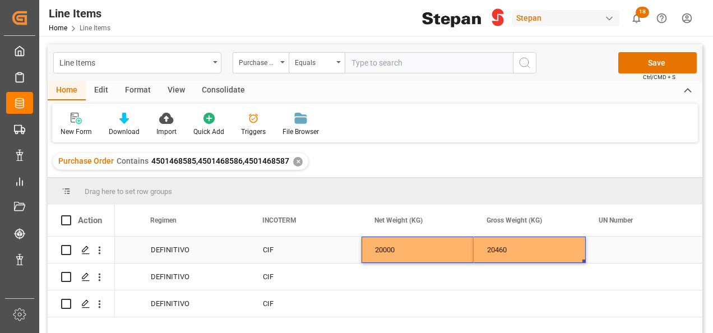
drag, startPoint x: 440, startPoint y: 255, endPoint x: 525, endPoint y: 255, distance: 85.2
click at [525, 255] on div "Seafreight VERACRUZ DEFINITIVO CIF 20000 20460" at bounding box center [306, 250] width 5494 height 27
drag, startPoint x: 585, startPoint y: 261, endPoint x: 548, endPoint y: 277, distance: 39.9
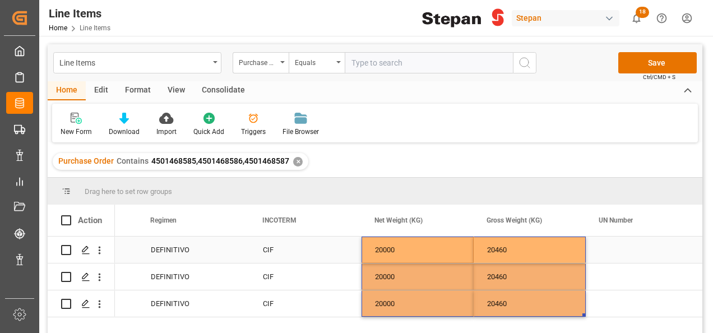
click at [536, 253] on div "20460" at bounding box center [530, 250] width 112 height 26
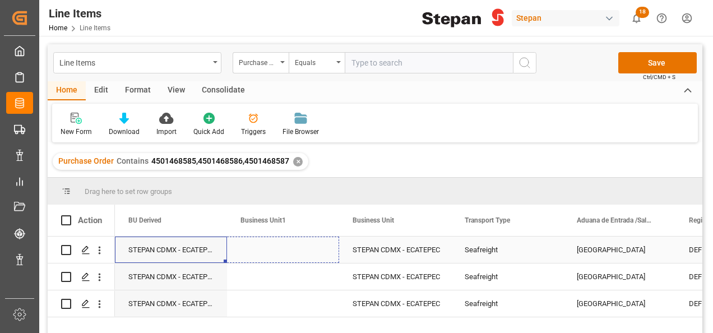
drag, startPoint x: 225, startPoint y: 260, endPoint x: 284, endPoint y: 261, distance: 58.9
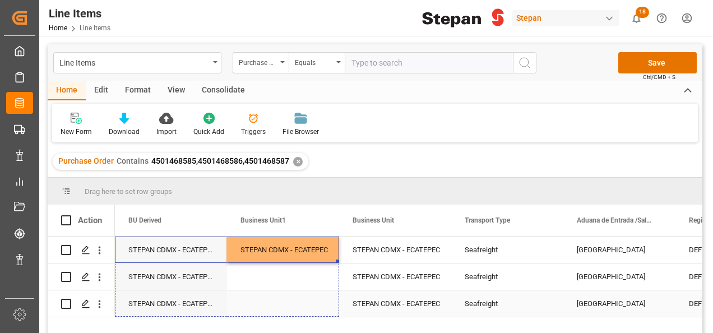
drag, startPoint x: 338, startPoint y: 260, endPoint x: 327, endPoint y: 303, distance: 43.9
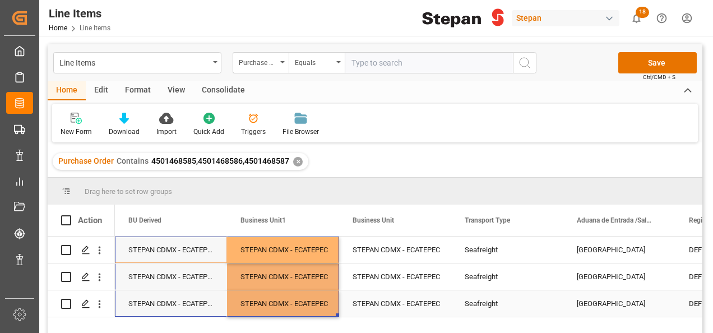
click at [407, 290] on div "STEPAN CDMX - ECATEPEC" at bounding box center [395, 276] width 112 height 26
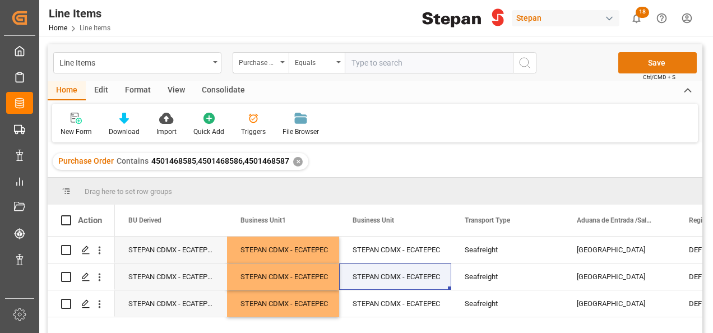
click at [659, 63] on button "Save" at bounding box center [657, 62] width 78 height 21
